Goal: Navigation & Orientation: Find specific page/section

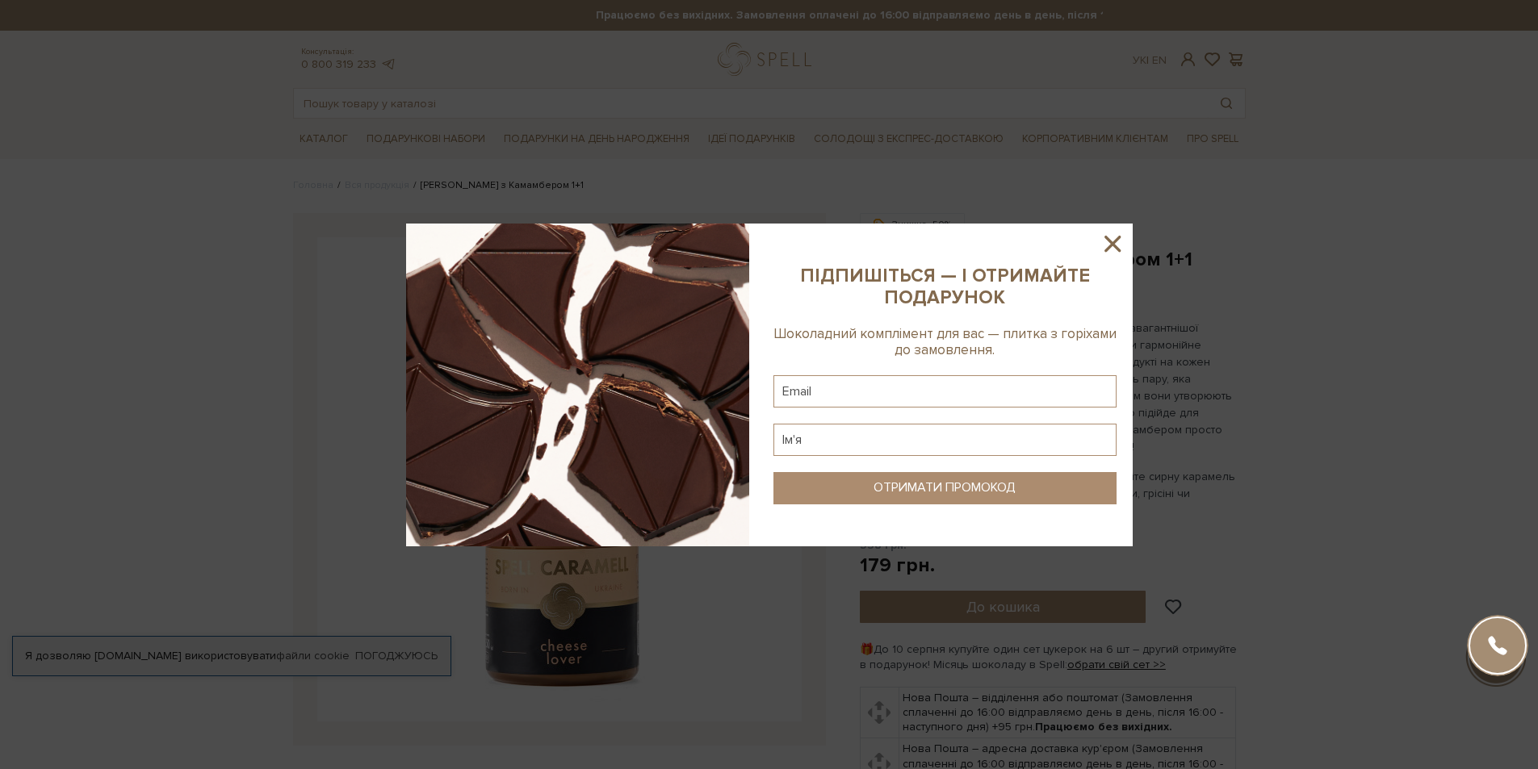
click at [1115, 242] on icon at bounding box center [1112, 244] width 16 height 16
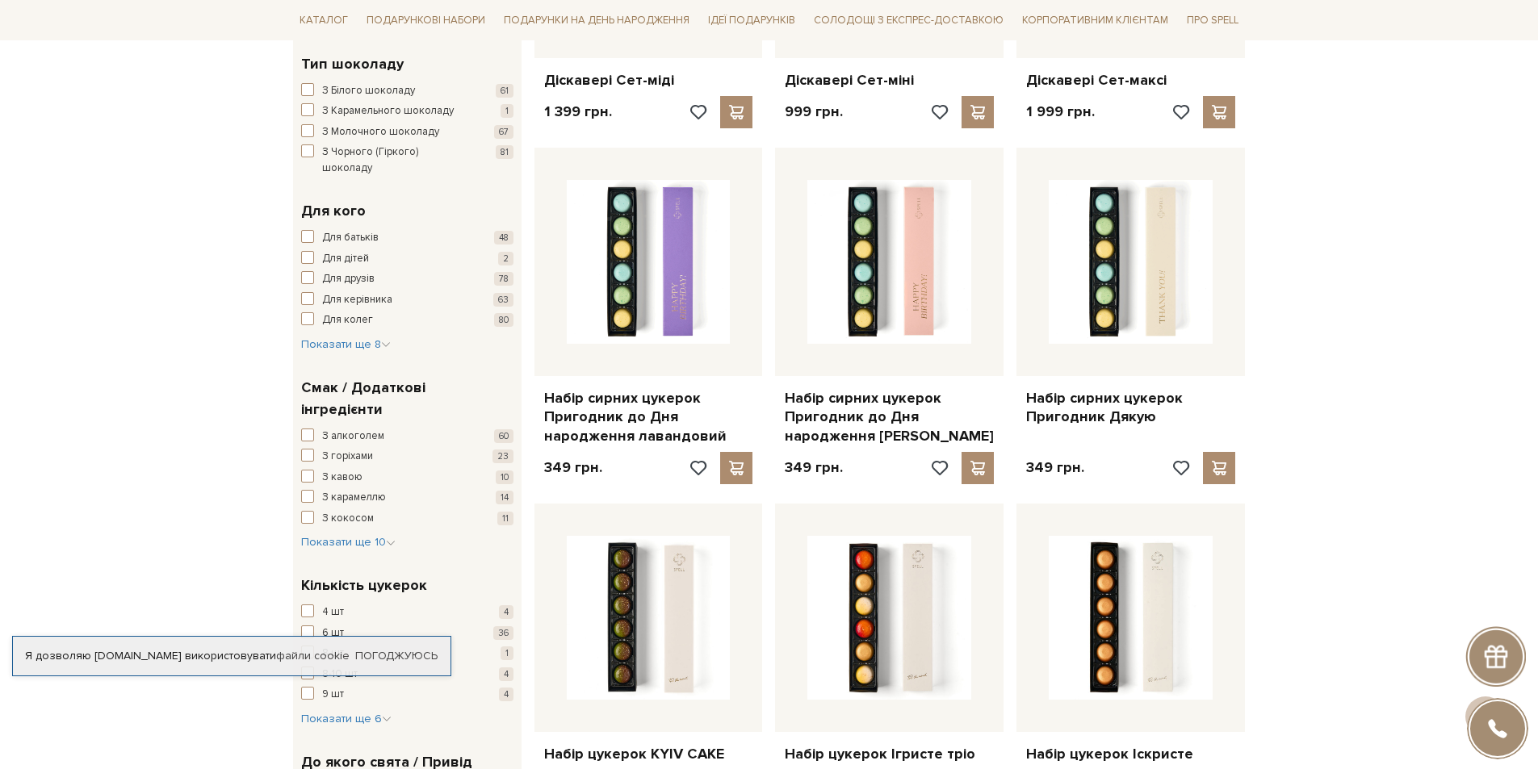
scroll to position [484, 0]
